Goal: Navigation & Orientation: Find specific page/section

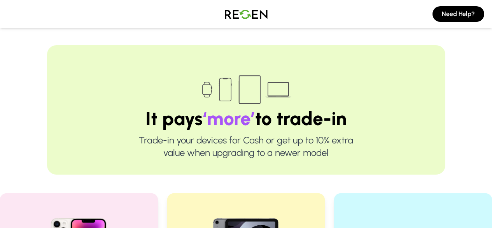
scroll to position [161, 0]
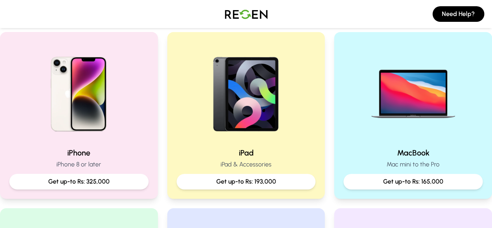
click at [96, 106] on img at bounding box center [79, 91] width 100 height 100
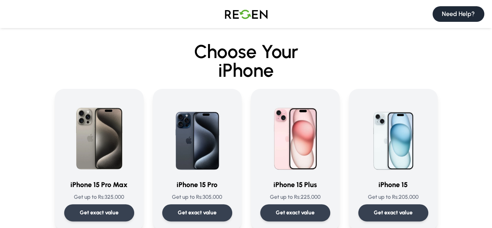
click at [447, 16] on button "Need Help?" at bounding box center [459, 14] width 52 height 16
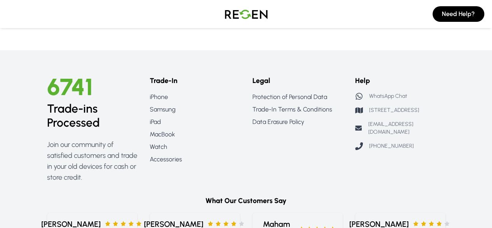
scroll to position [661, 0]
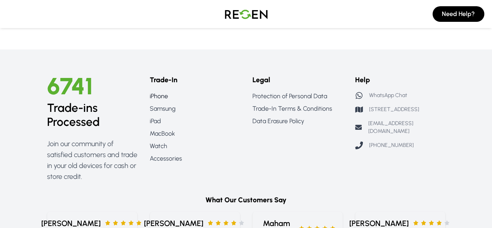
click at [159, 94] on link "iPhone" at bounding box center [195, 95] width 90 height 9
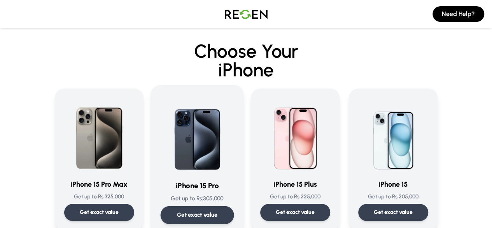
scroll to position [18, 0]
